Goal: Find contact information: Find contact information

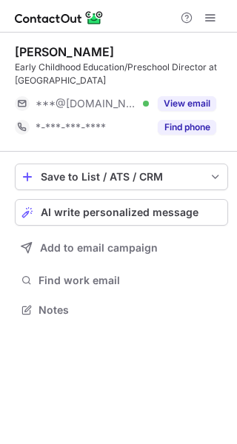
scroll to position [299, 237]
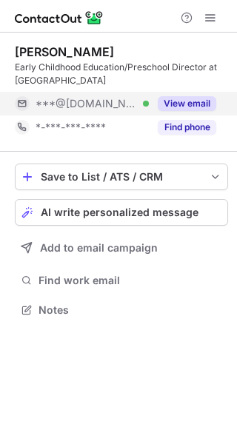
click at [186, 101] on button "View email" at bounding box center [186, 103] width 58 height 15
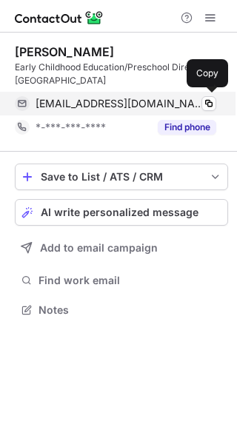
click at [91, 102] on span "[EMAIL_ADDRESS][DOMAIN_NAME]" at bounding box center [119, 103] width 169 height 13
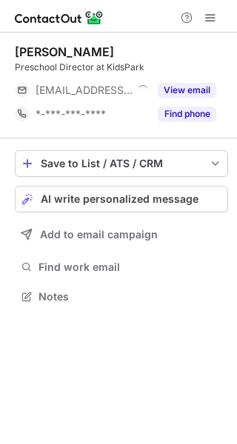
scroll to position [7, 7]
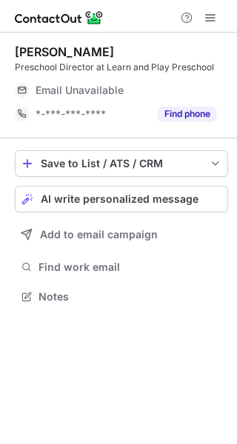
scroll to position [7, 7]
